Goal: Transaction & Acquisition: Download file/media

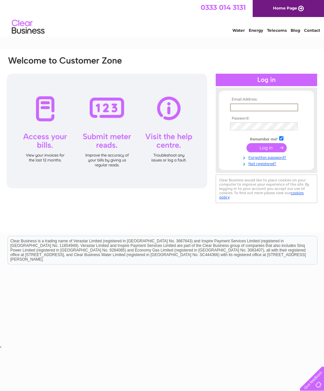
type input "philip.mackin@hotmail.com"
click at [266, 150] on input "submit" at bounding box center [266, 146] width 40 height 9
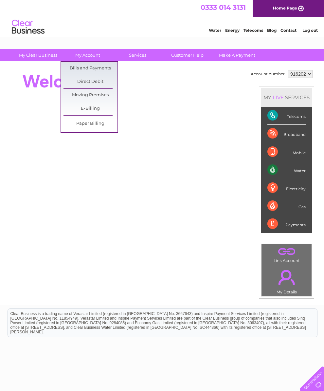
click at [102, 72] on link "Bills and Payments" at bounding box center [90, 68] width 54 height 13
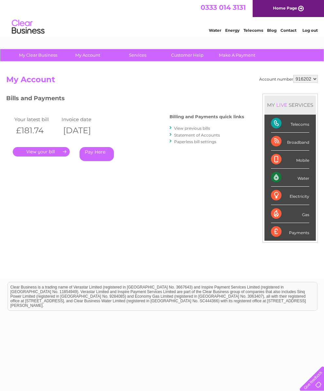
click at [58, 154] on link "." at bounding box center [41, 151] width 57 height 9
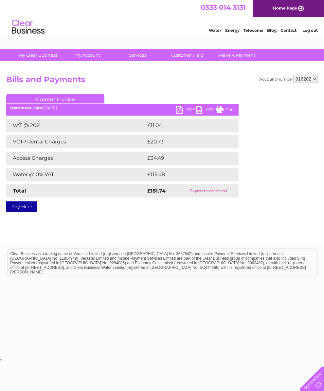
click at [183, 108] on link "PDF" at bounding box center [186, 110] width 20 height 9
